Goal: Navigation & Orientation: Find specific page/section

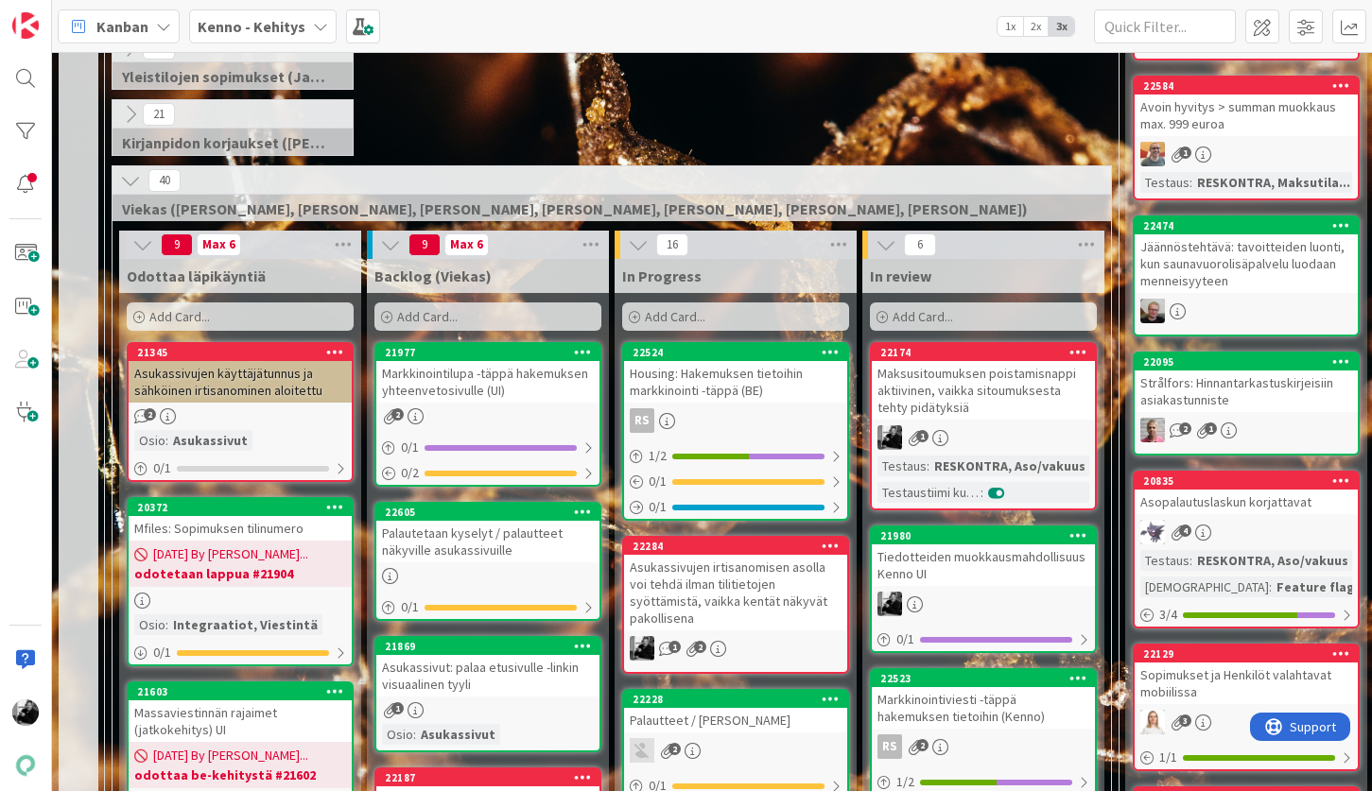
scroll to position [362, 0]
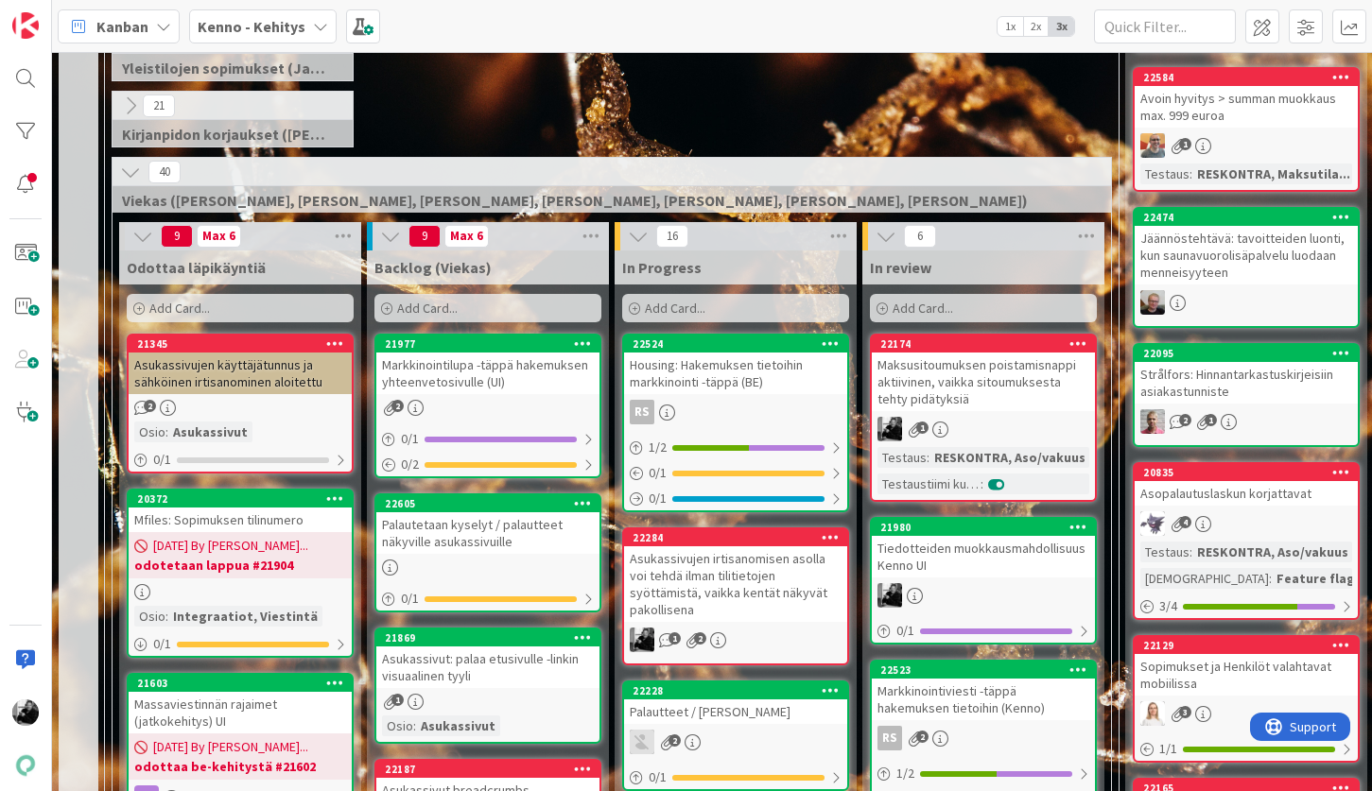
click at [981, 393] on div "Maksusitoumuksen poistamisnappi aktiivinen, vaikka sitoumuksesta tehty pidätyks…" at bounding box center [982, 382] width 223 height 59
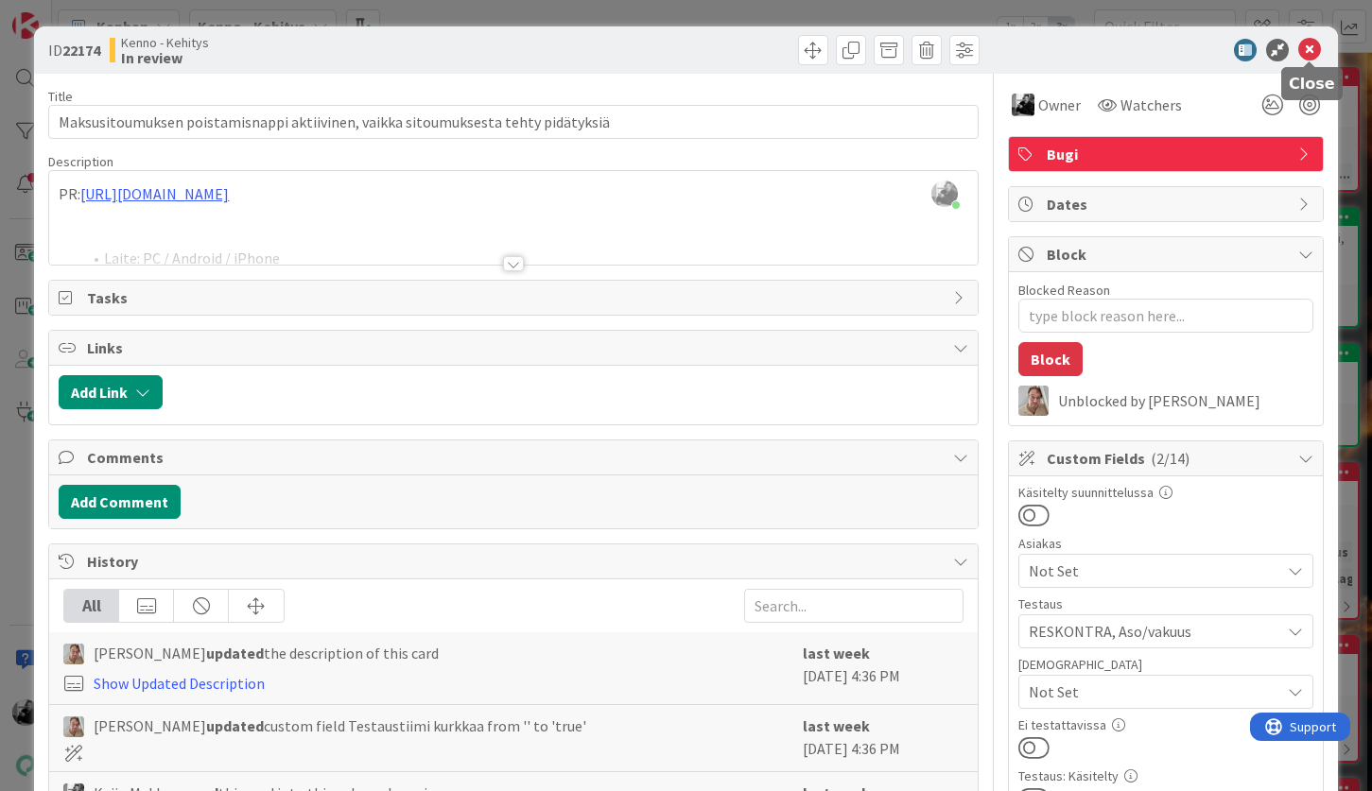
click at [1311, 51] on icon at bounding box center [1309, 50] width 23 height 23
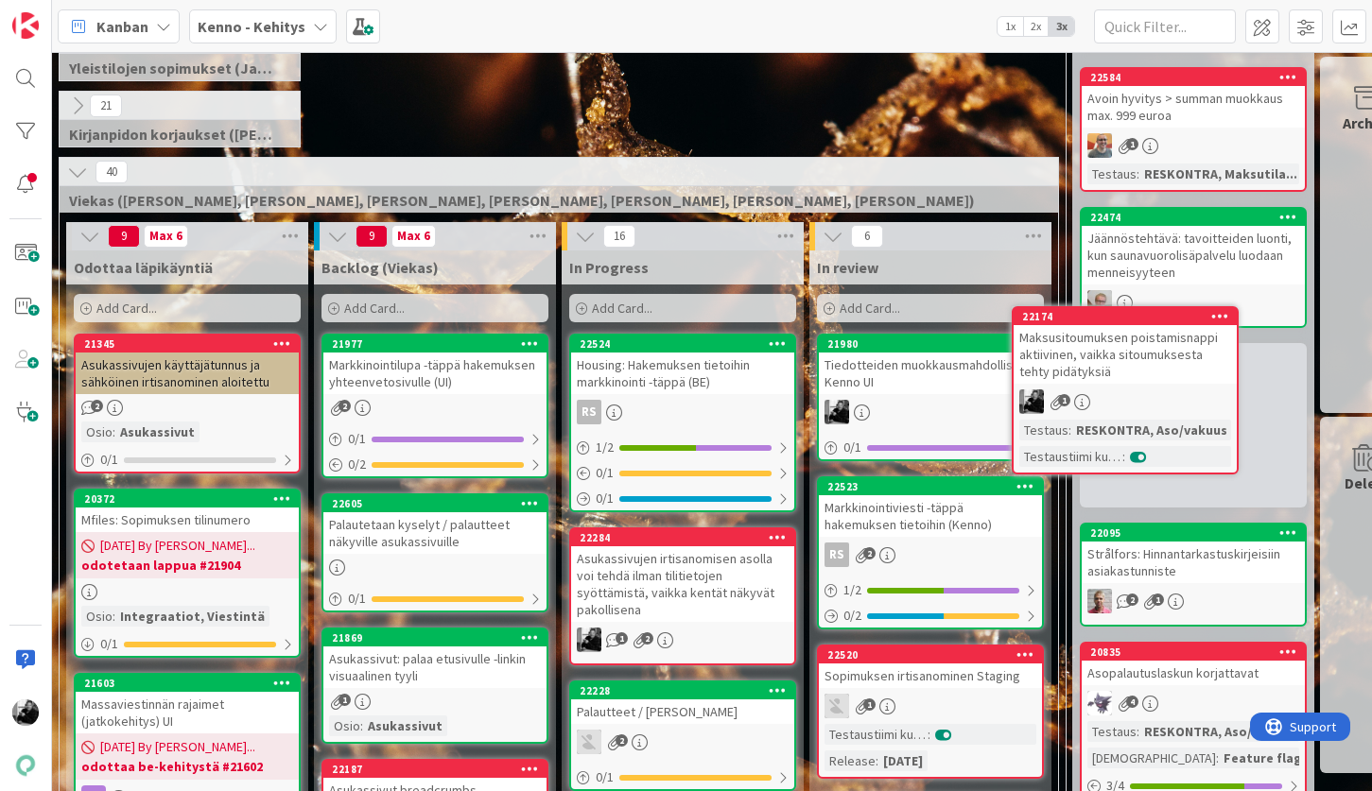
scroll to position [362, 102]
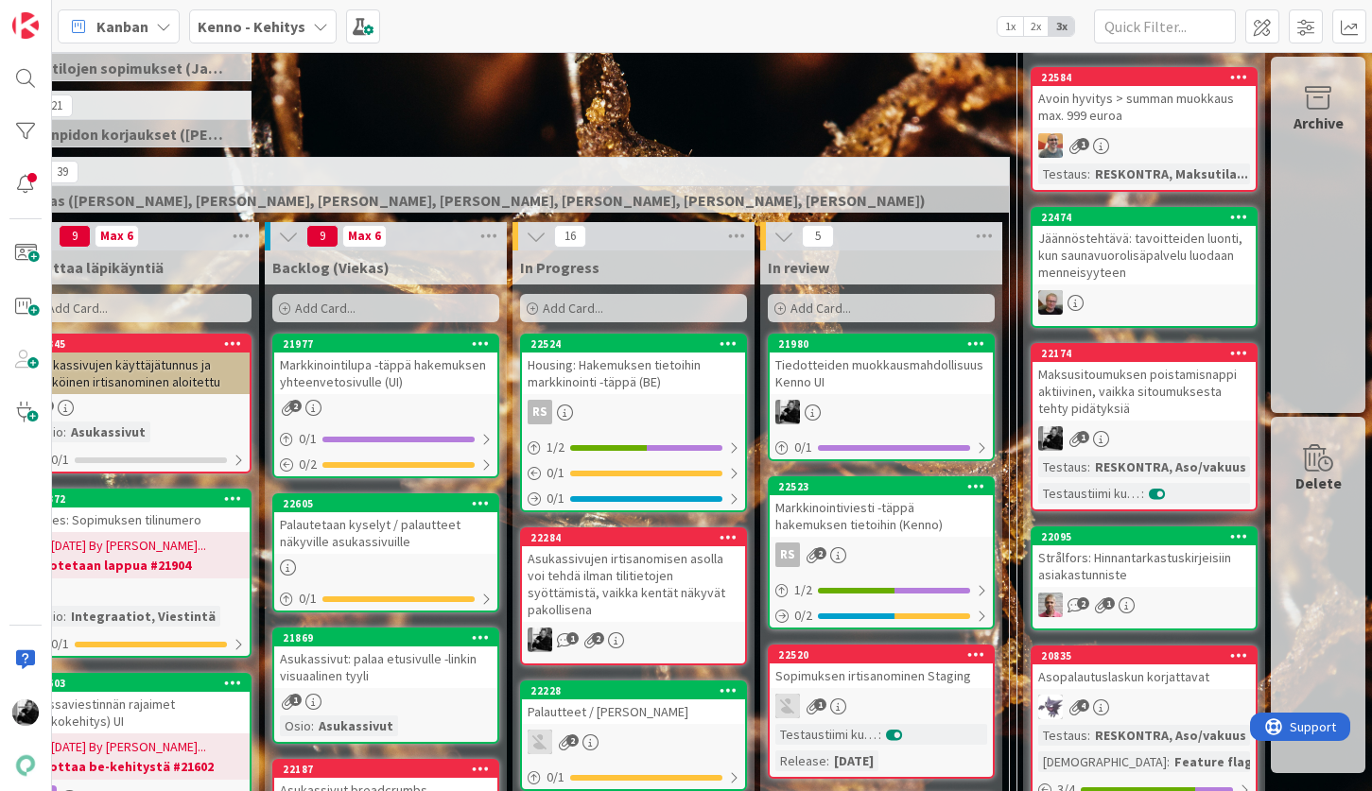
click at [1088, 381] on div "Maksusitoumuksen poistamisnappi aktiivinen, vaikka sitoumuksesta tehty pidätyks…" at bounding box center [1143, 391] width 223 height 59
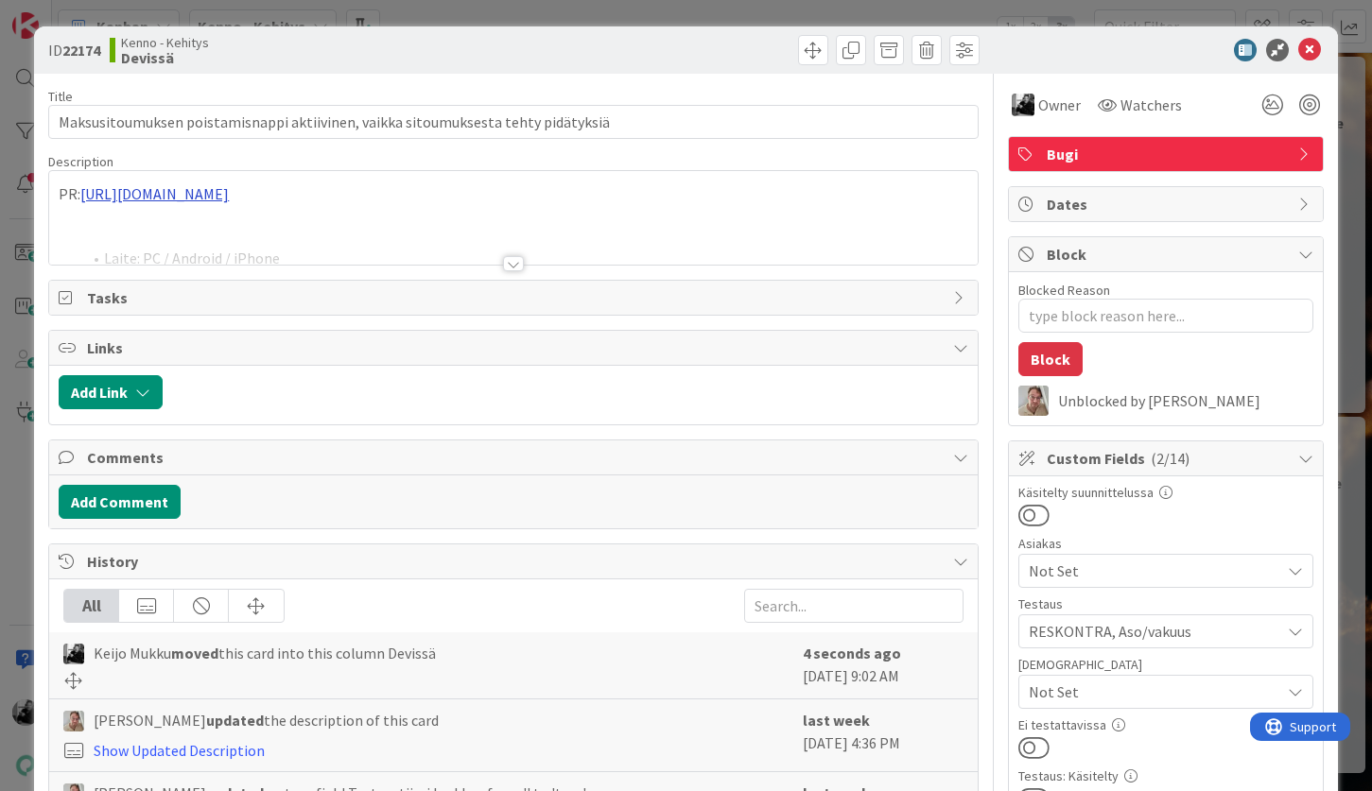
click at [294, 198] on div "PR: https://github.com/pandiafi/kenno/pull/8150 Laite: PC / Android / iPhone Oh…" at bounding box center [512, 218] width 927 height 94
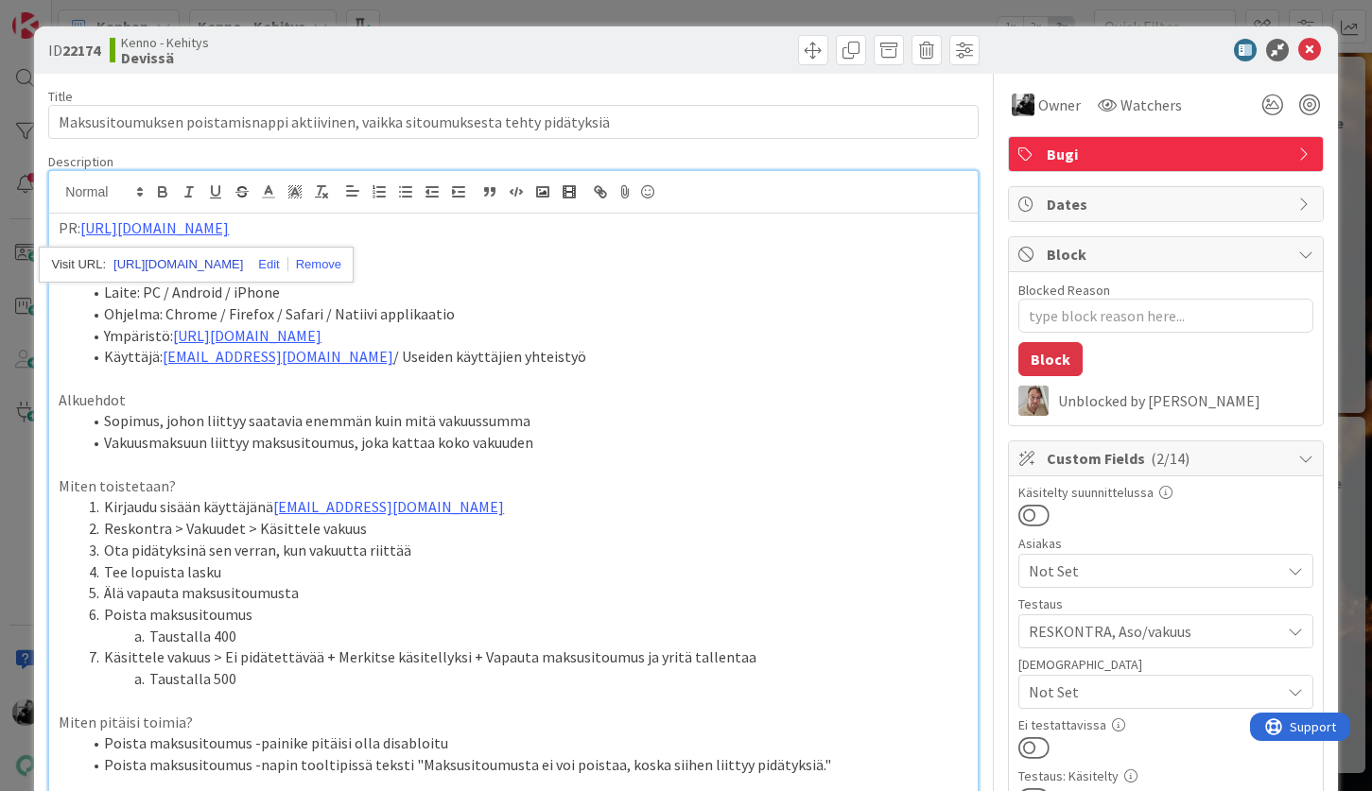
click at [243, 259] on link "https://github.com/pandiafi/kenno/pull/8150" at bounding box center [177, 264] width 129 height 25
click at [1313, 49] on icon at bounding box center [1309, 50] width 23 height 23
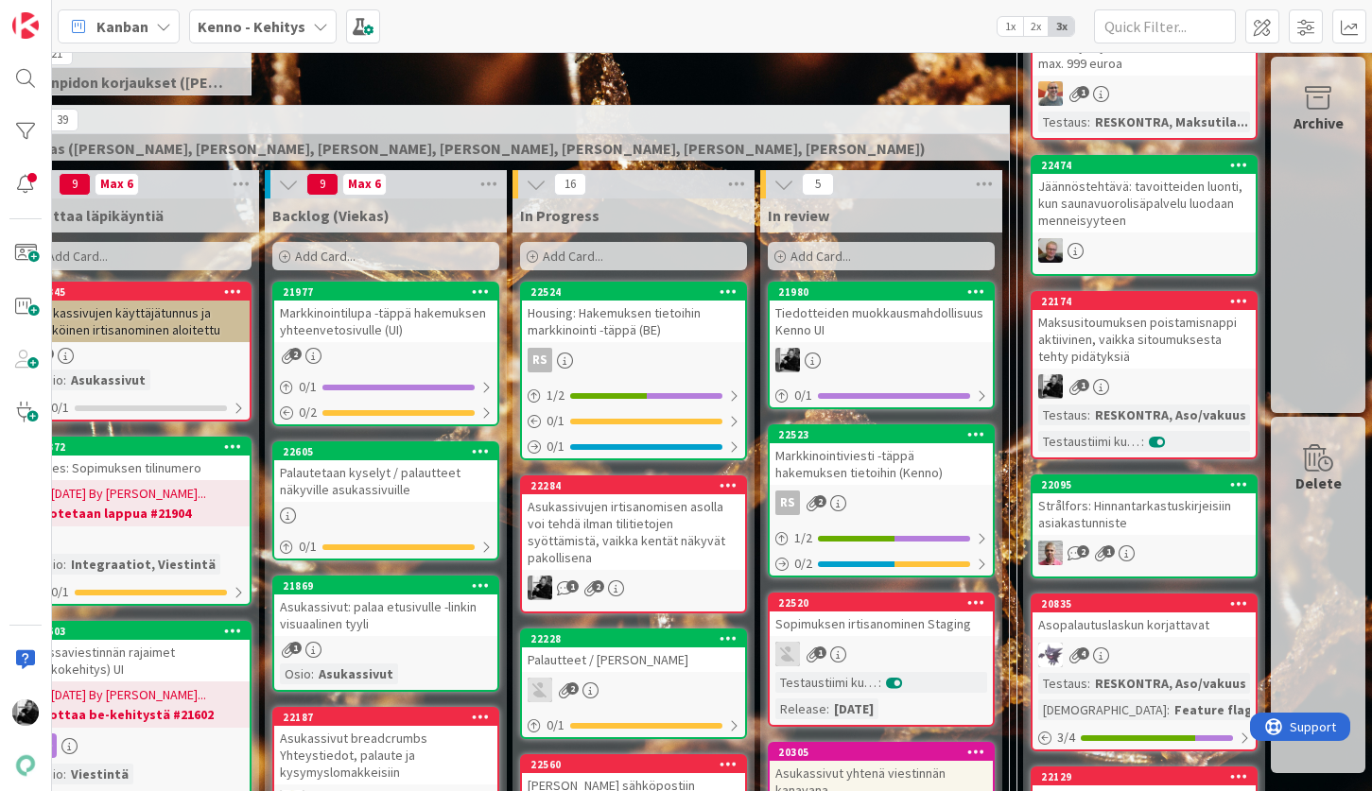
scroll to position [416, 102]
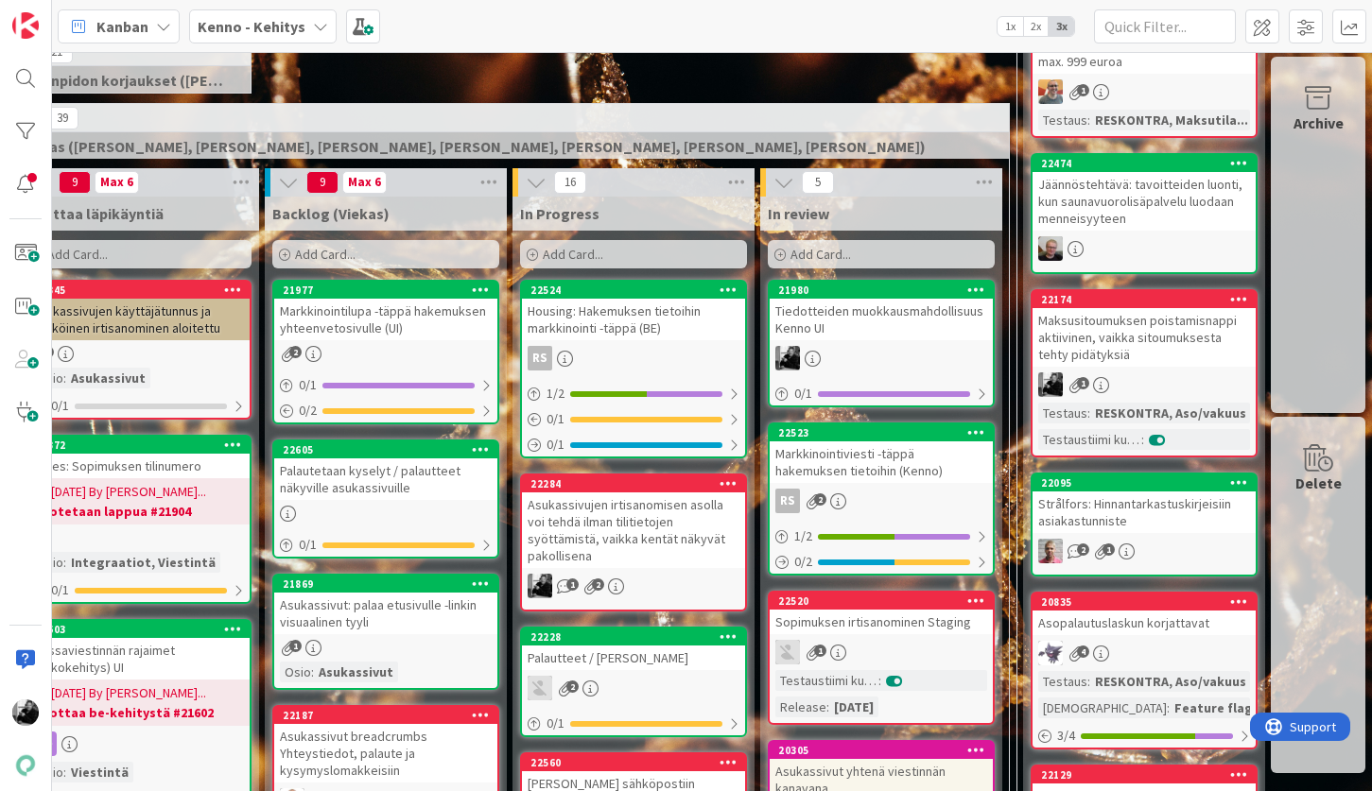
click at [706, 512] on div "Asukassivujen irtisanomisen asolla voi tehdä ilman tilitietojen syöttämistä, va…" at bounding box center [633, 530] width 223 height 76
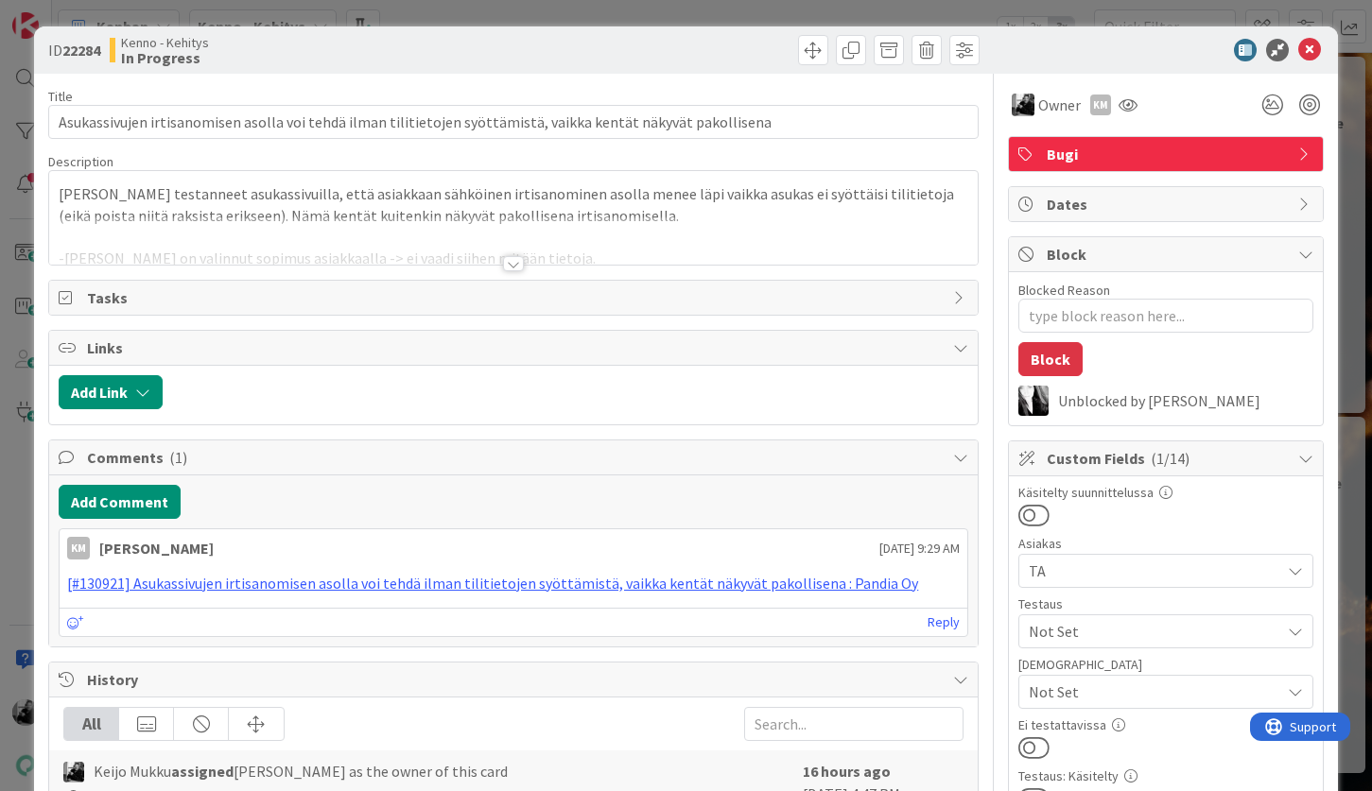
click at [510, 268] on div at bounding box center [513, 263] width 21 height 15
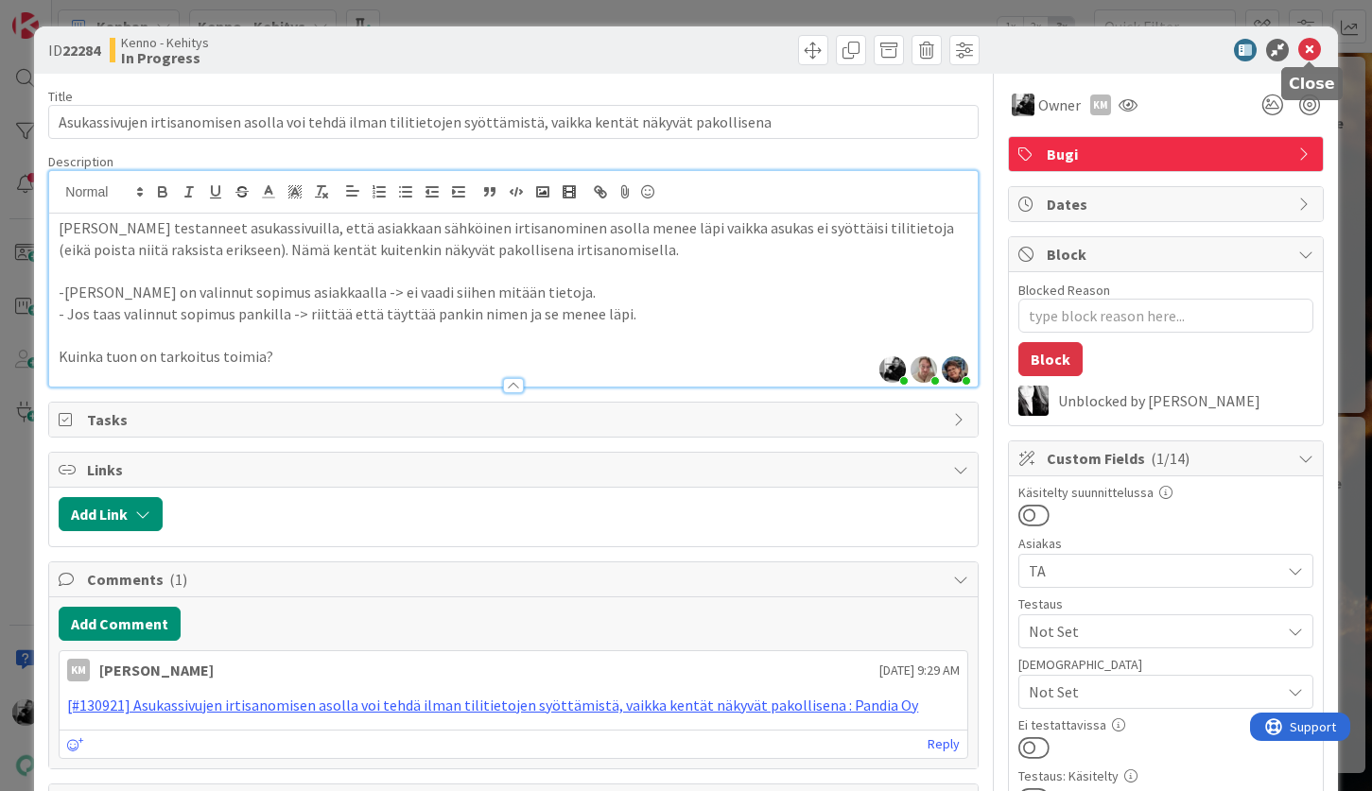
click at [1307, 43] on icon at bounding box center [1309, 50] width 23 height 23
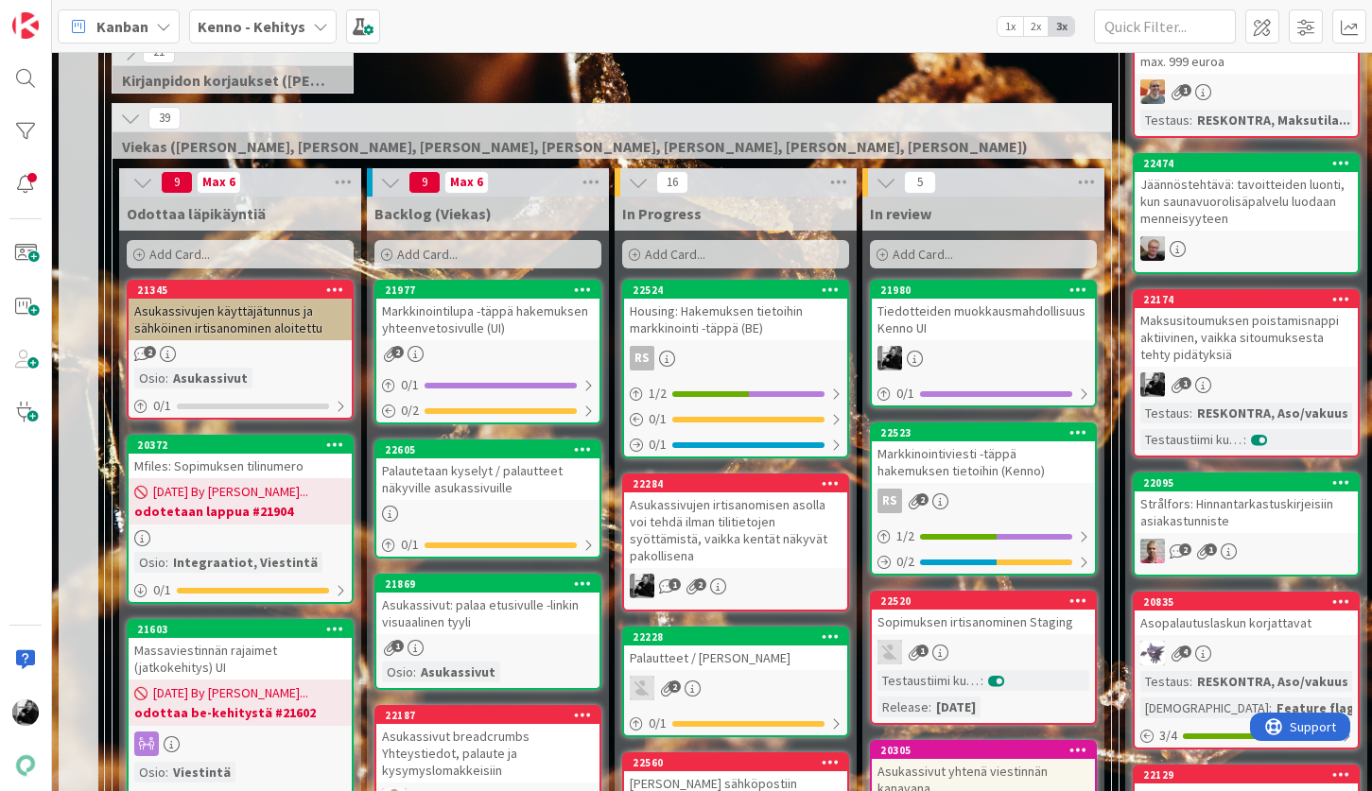
click at [987, 325] on div "Tiedotteiden muokkausmahdollisuus Kenno UI" at bounding box center [982, 320] width 223 height 42
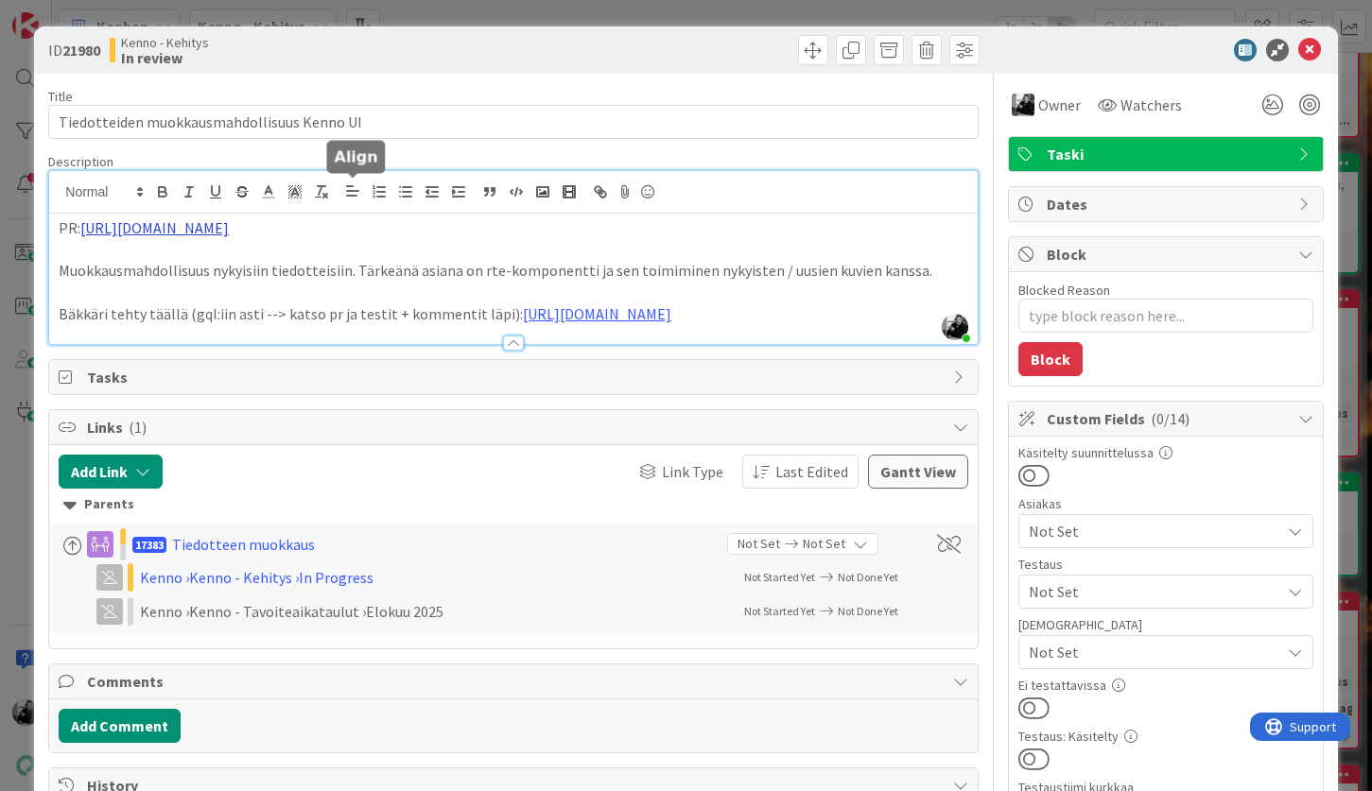
click at [346, 188] on div "Keijo Mukku just joined PR: https://github.com/pandiafi/kenno/pull/8189 Muokkau…" at bounding box center [512, 257] width 927 height 173
click at [243, 267] on link "https://github.com/pandiafi/kenno/pull/8189" at bounding box center [177, 264] width 129 height 25
type textarea "x"
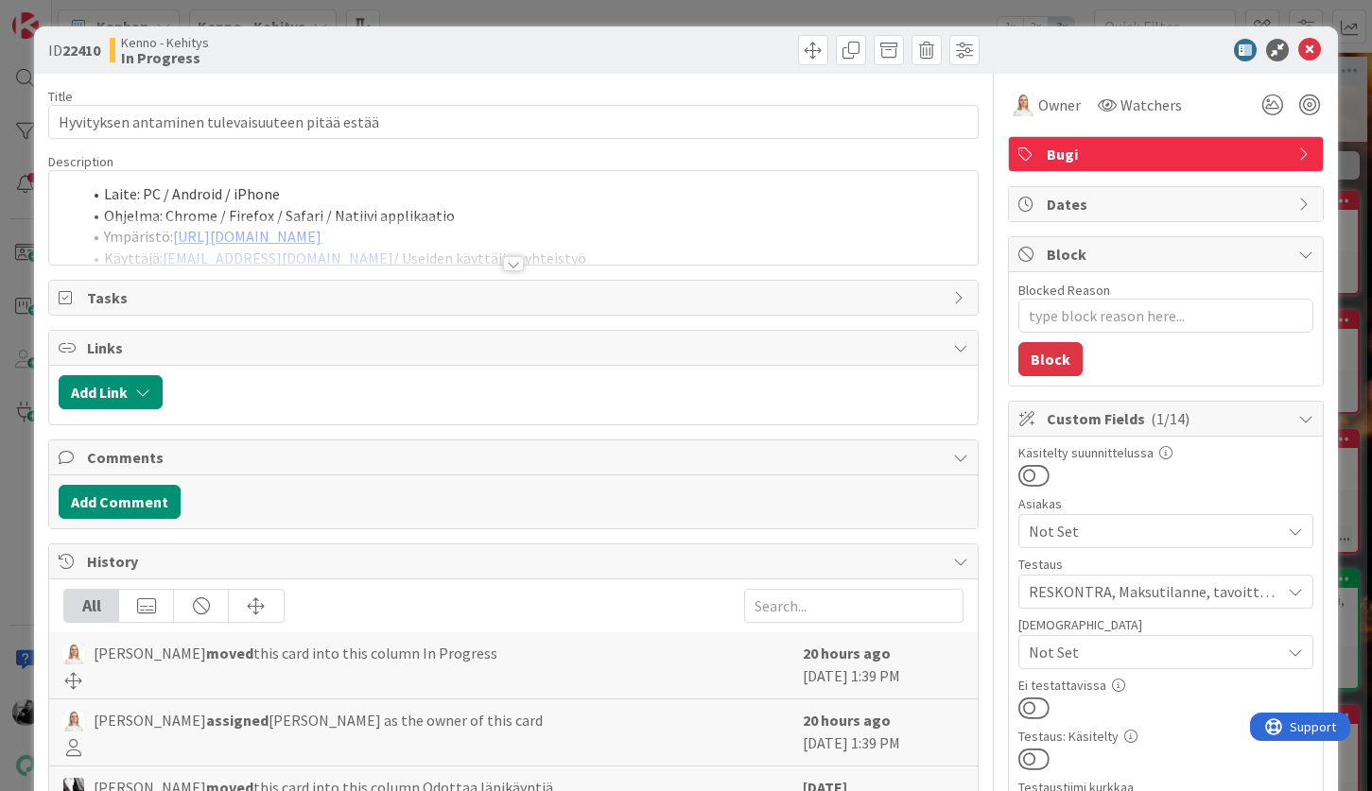
click at [514, 262] on div at bounding box center [513, 263] width 21 height 15
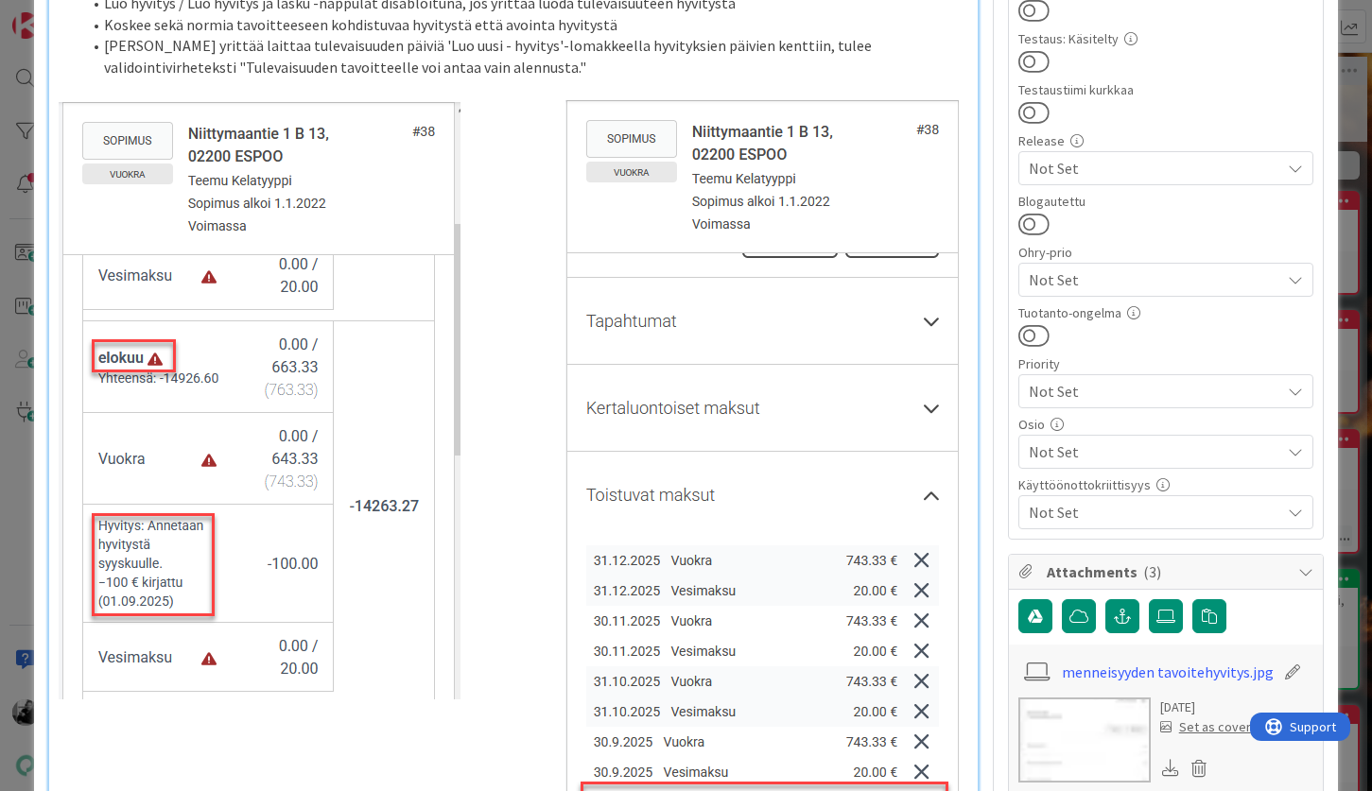
scroll to position [694, 0]
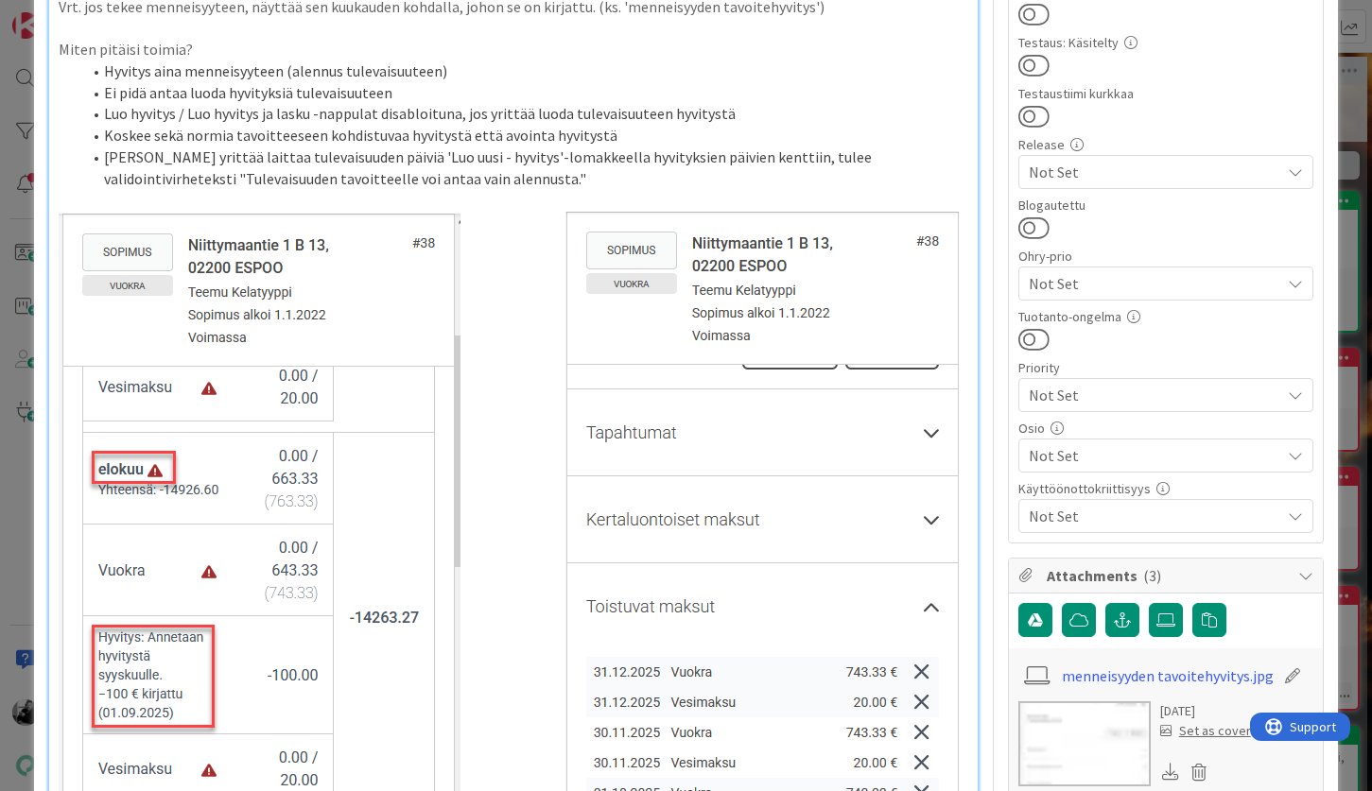
type textarea "x"
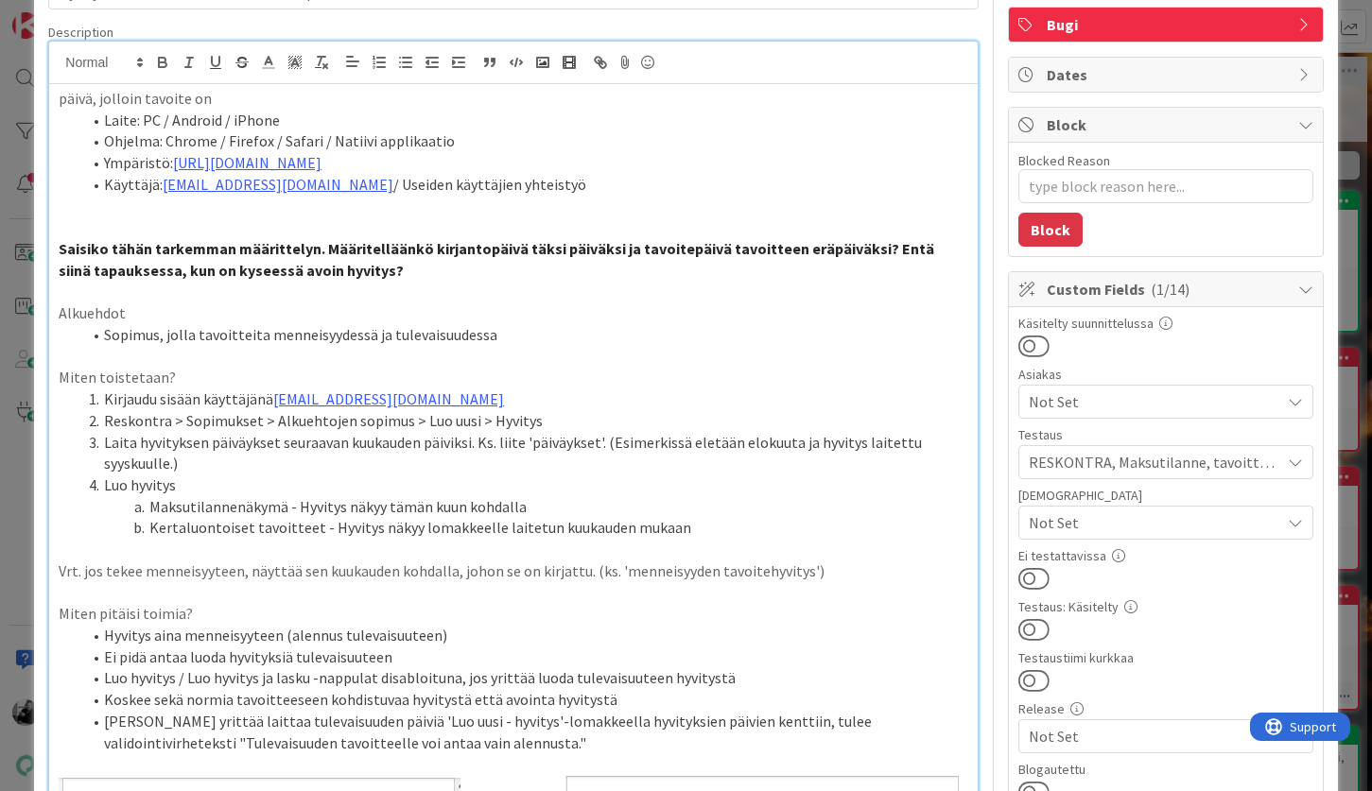
scroll to position [0, 0]
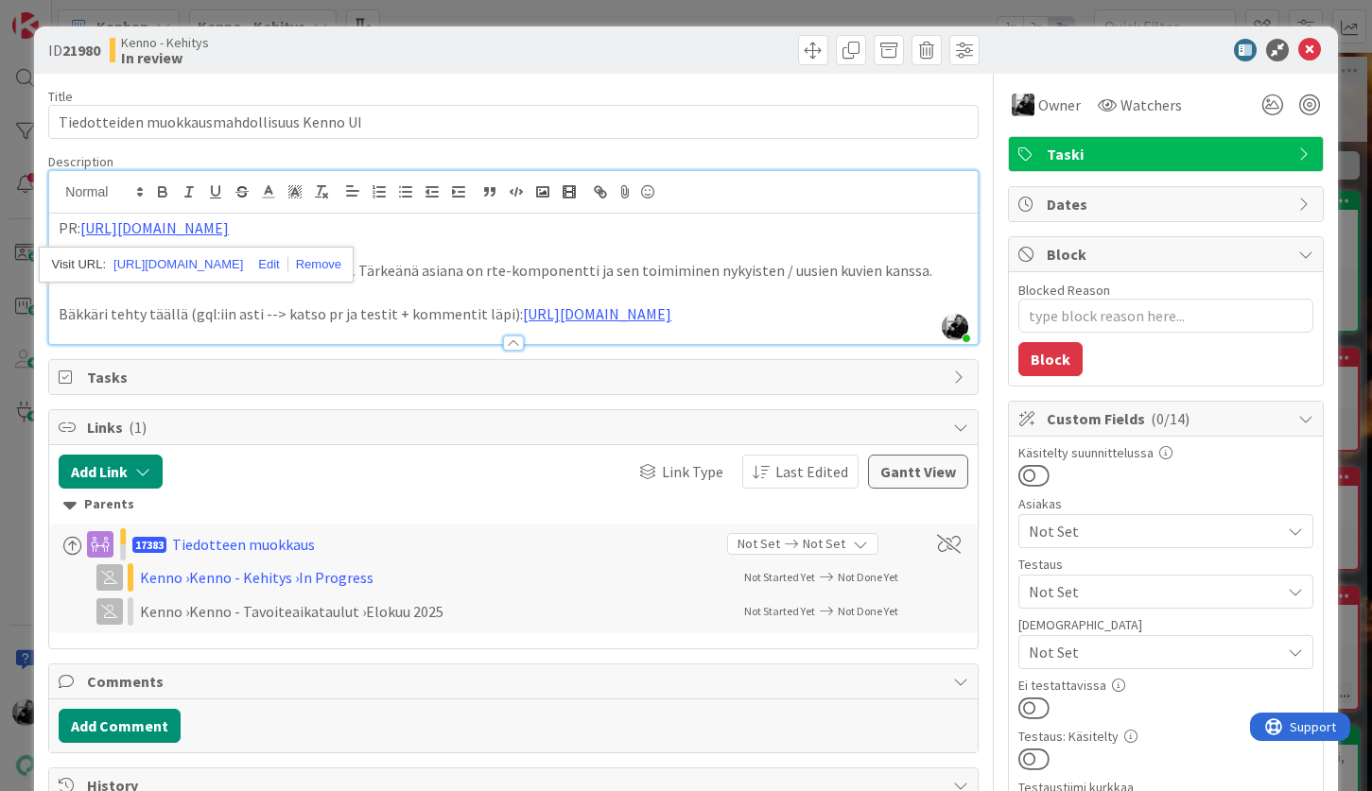
scroll to position [416, 0]
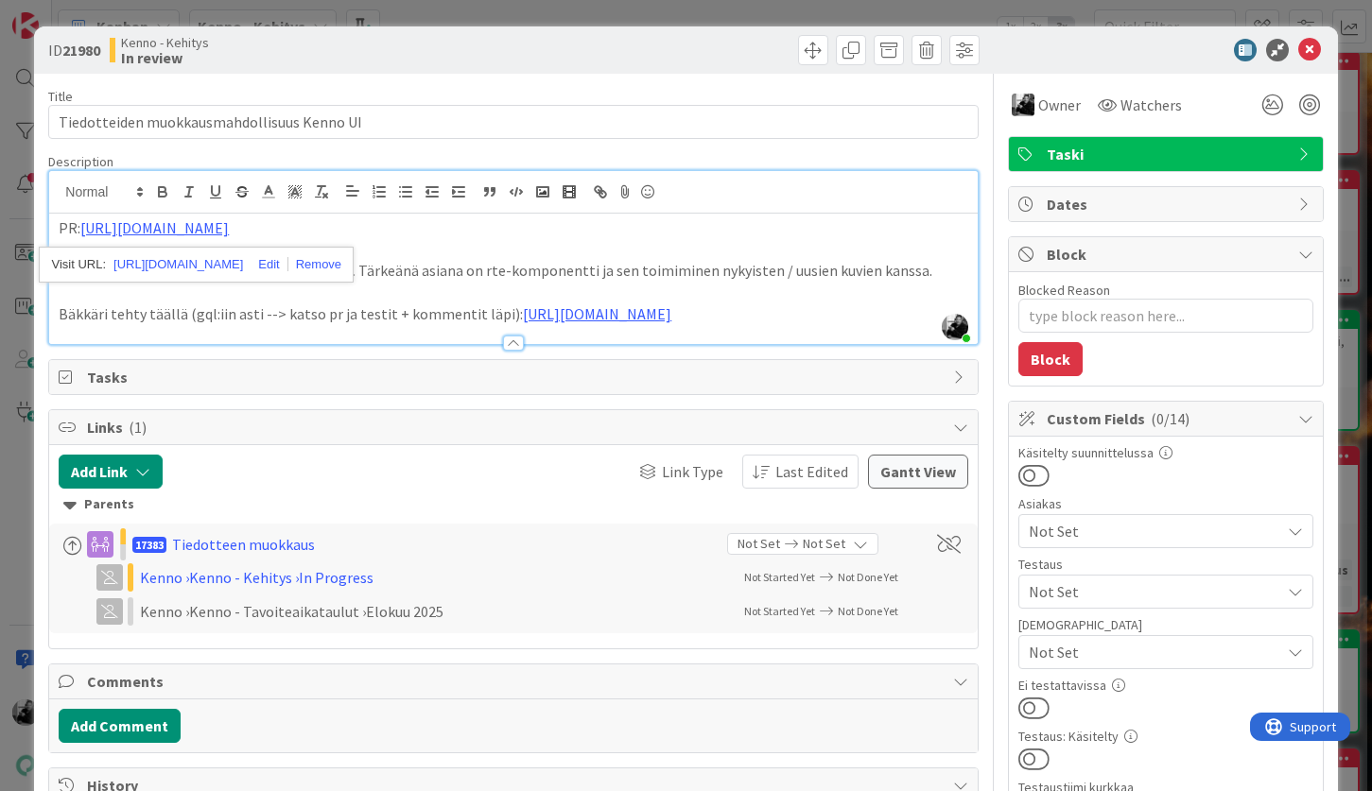
click at [509, 337] on div at bounding box center [513, 343] width 21 height 15
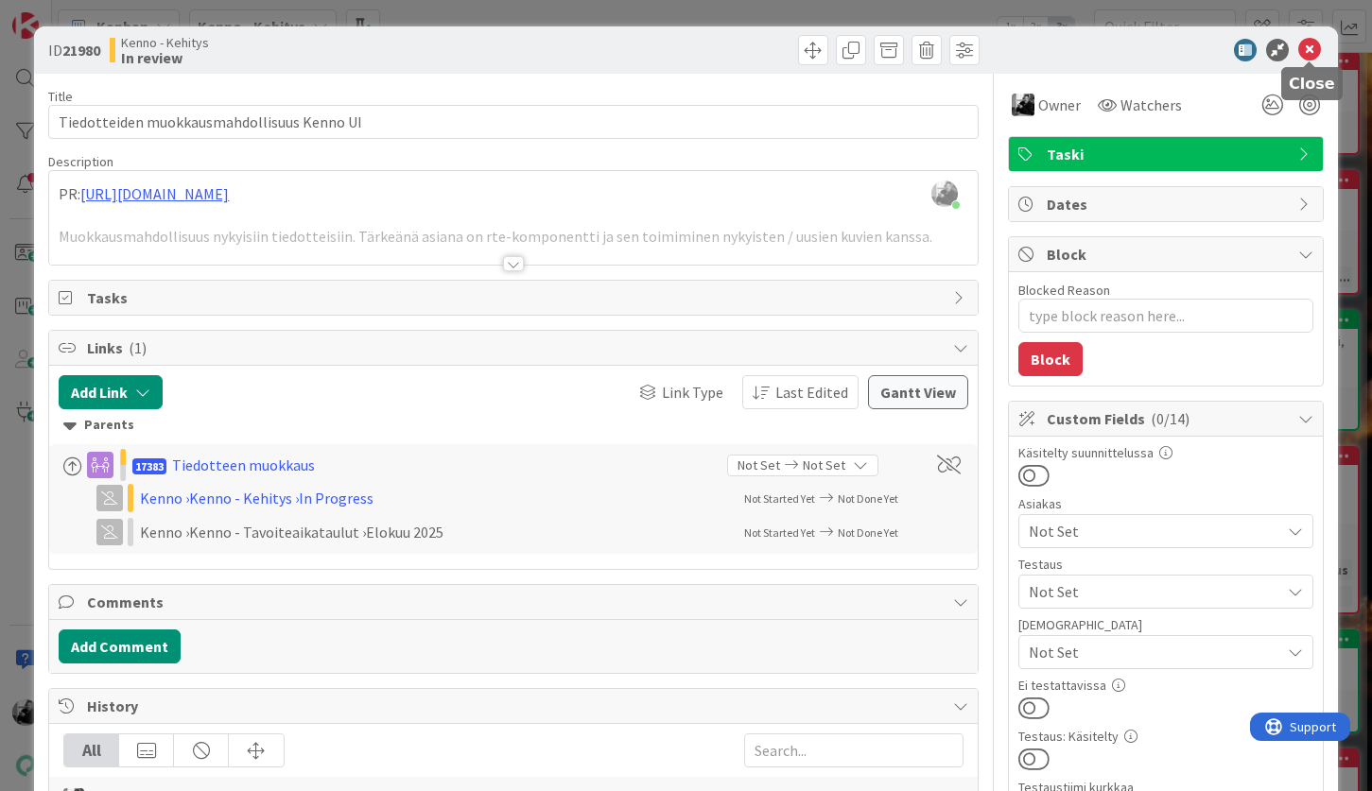
click at [1302, 48] on icon at bounding box center [1309, 50] width 23 height 23
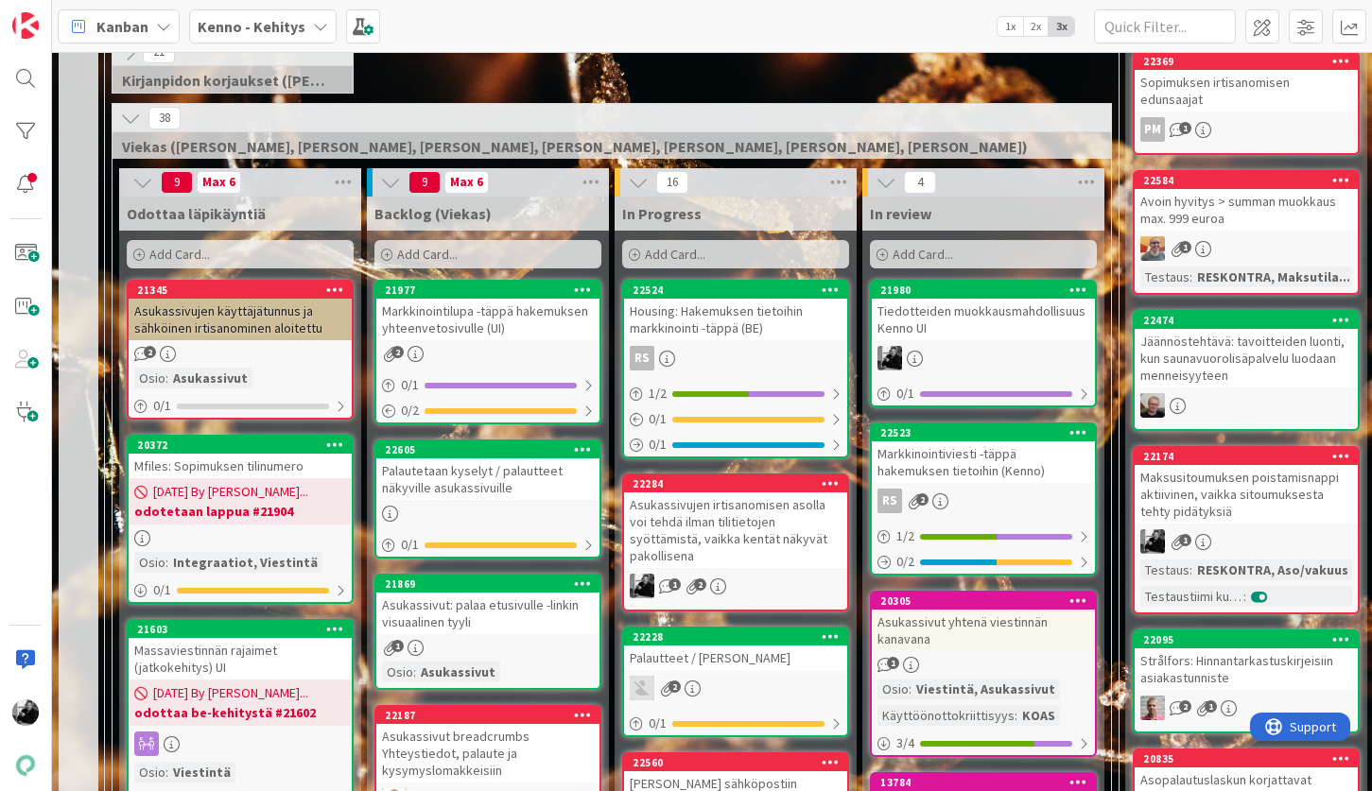
click at [774, 503] on div "Asukassivujen irtisanomisen asolla voi tehdä ilman tilitietojen syöttämistä, va…" at bounding box center [735, 530] width 223 height 76
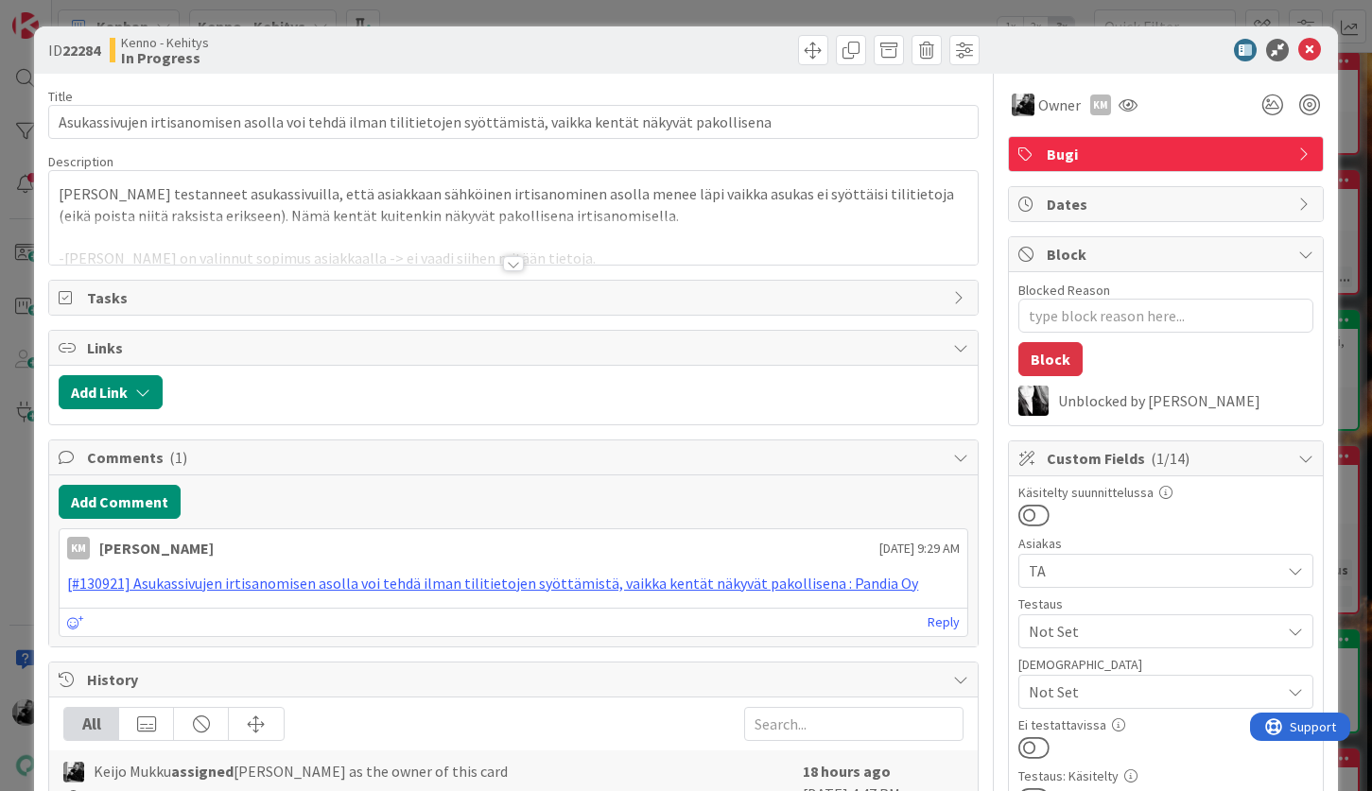
click at [512, 264] on div at bounding box center [513, 263] width 21 height 15
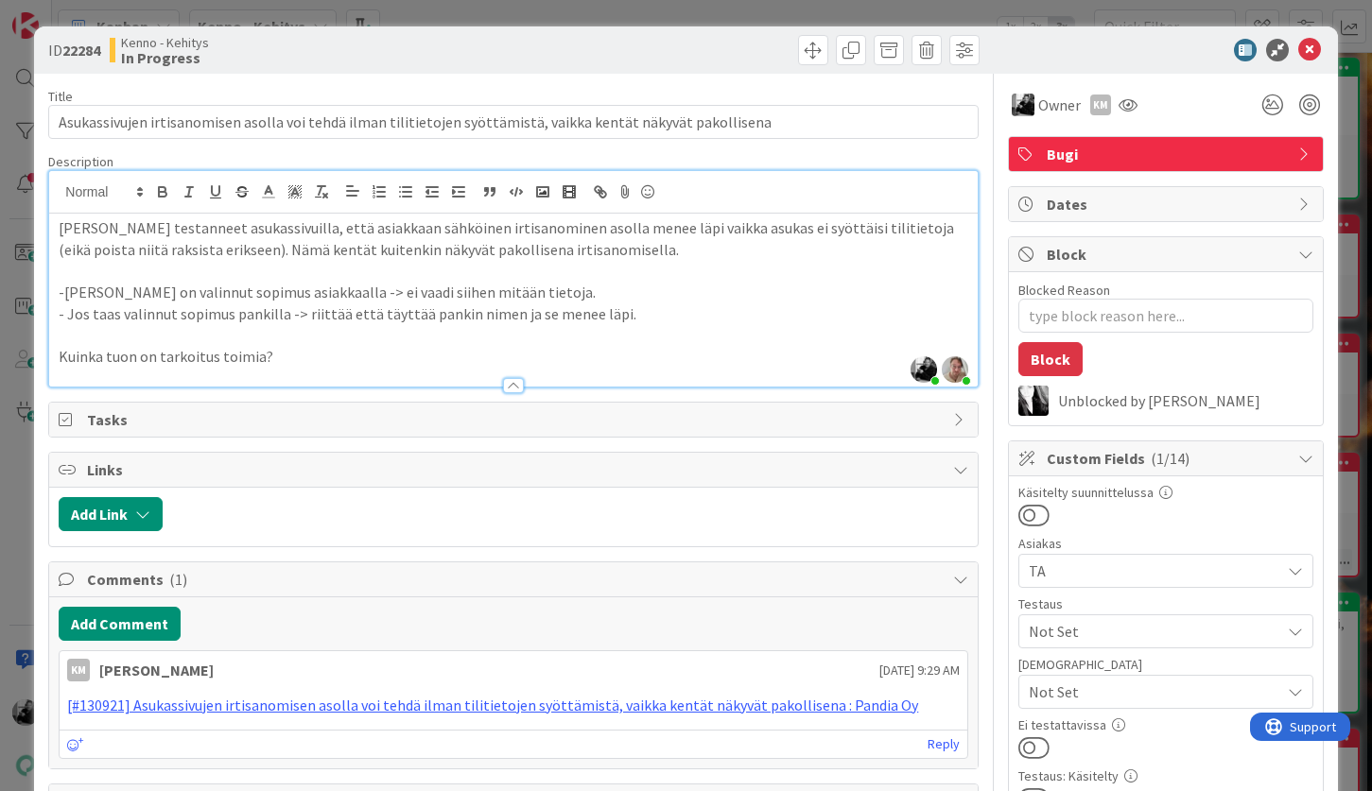
type textarea "x"
